Goal: Navigation & Orientation: Understand site structure

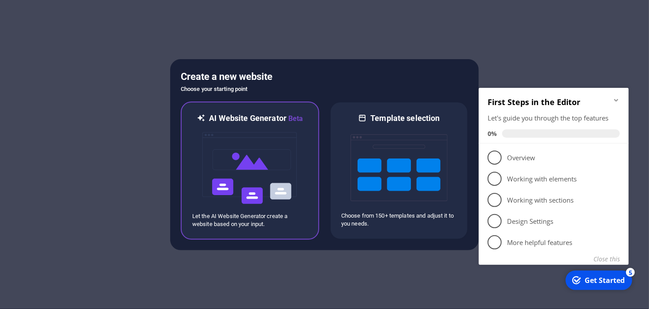
click at [285, 182] on img at bounding box center [250, 168] width 97 height 88
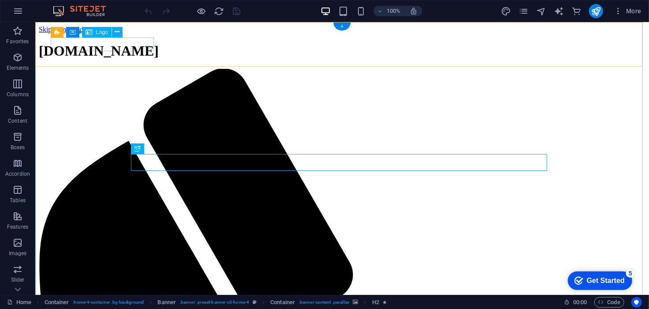
click at [127, 42] on div "[DOMAIN_NAME]" at bounding box center [341, 50] width 607 height 16
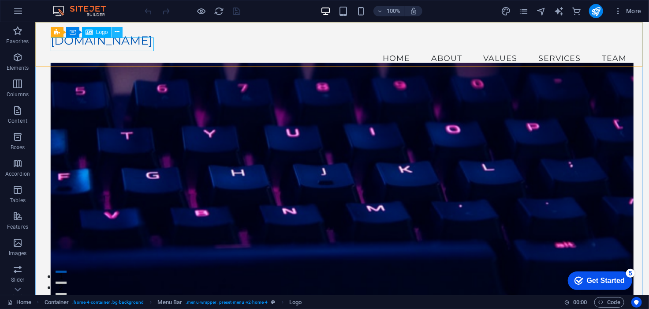
click at [116, 28] on icon at bounding box center [117, 31] width 5 height 9
click at [278, 61] on div "[DOMAIN_NAME] Menu Home About Values Services Team" at bounding box center [342, 51] width 614 height 58
